Goal: Transaction & Acquisition: Purchase product/service

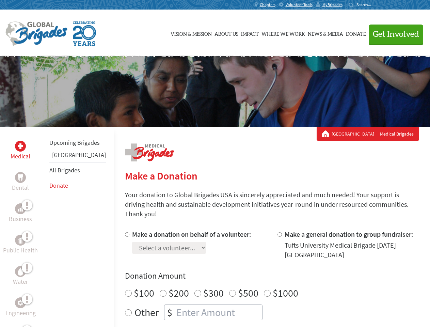
click at [375, 5] on div "Search for:" at bounding box center [361, 4] width 27 height 5
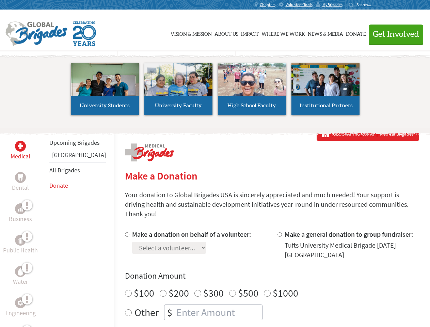
click at [392, 34] on span "Get Involved" at bounding box center [395, 34] width 46 height 8
click at [215, 91] on li "High School Faculty" at bounding box center [251, 89] width 73 height 63
click at [45, 227] on div "Upcoming Brigades Belize All Brigades Donate" at bounding box center [77, 290] width 73 height 327
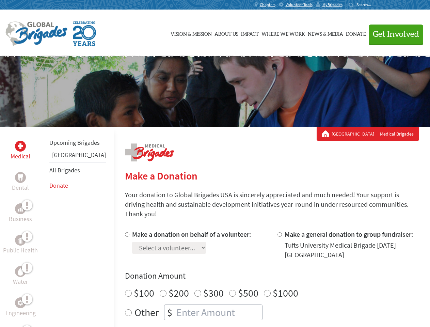
click at [272, 286] on label "$1000" at bounding box center [285, 292] width 26 height 13
click at [264, 289] on input "$1000" at bounding box center [267, 292] width 7 height 7
radio input "true"
click at [125, 232] on input "Make a donation on behalf of a volunteer:" at bounding box center [127, 234] width 4 height 4
radio input "true"
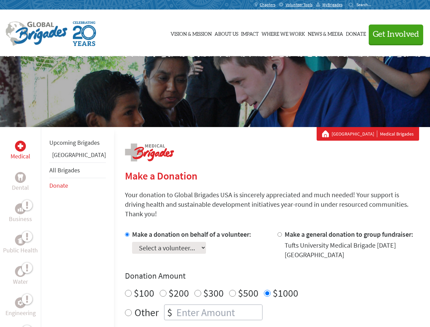
click at [277, 232] on input "Make a general donation to group fundraiser:" at bounding box center [279, 234] width 4 height 4
radio input "true"
